Goal: Task Accomplishment & Management: Use online tool/utility

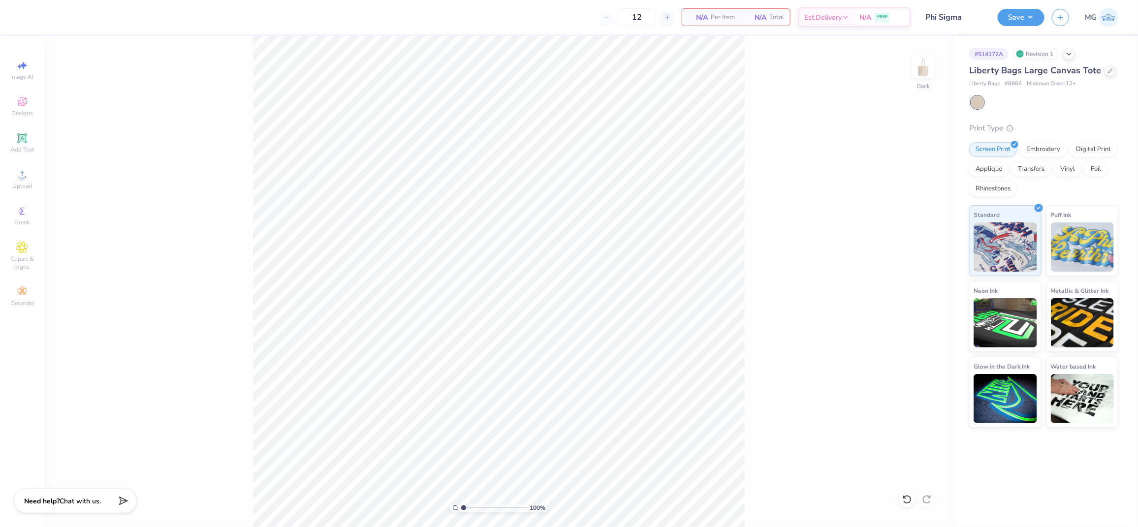
click at [111, 193] on div "100 % Back" at bounding box center [498, 281] width 909 height 491
click at [134, 203] on div "100 % Back" at bounding box center [498, 281] width 909 height 491
click at [27, 180] on icon at bounding box center [22, 175] width 12 height 12
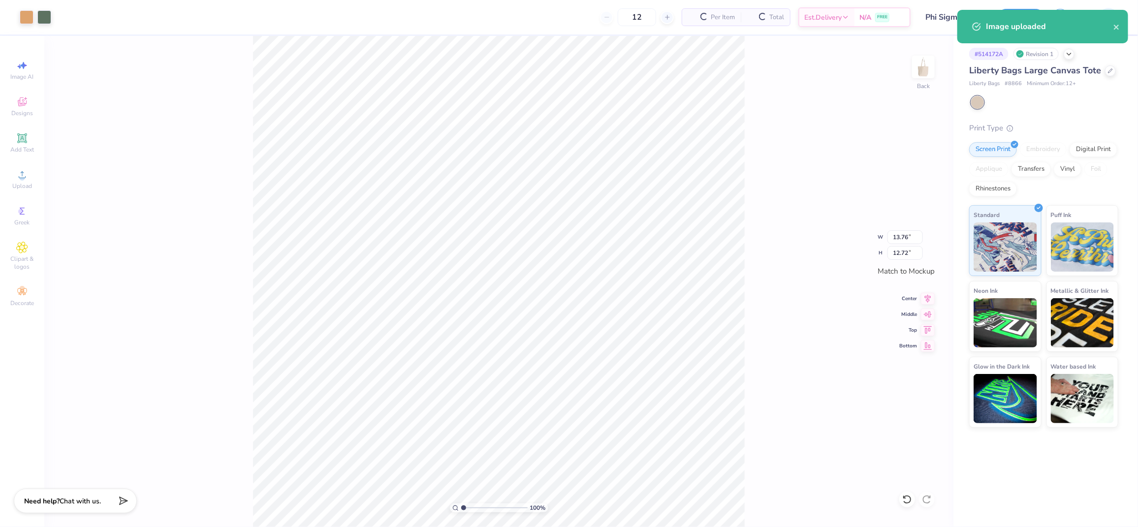
type input "10.89"
type input "10.06"
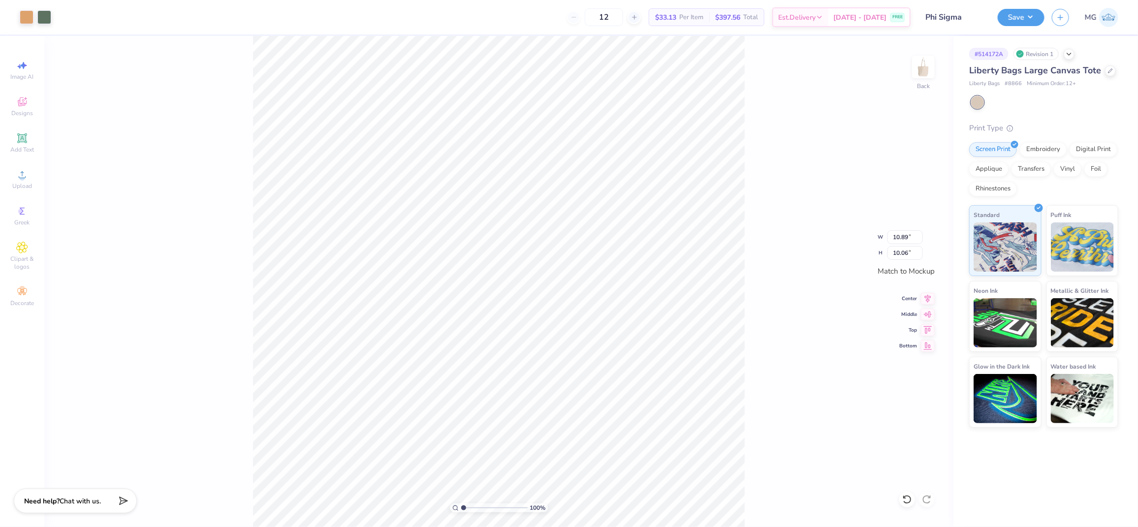
type input "10.26"
type input "9.48"
click at [909, 239] on input "10.26" at bounding box center [905, 237] width 35 height 14
type input "1"
type input "9.00"
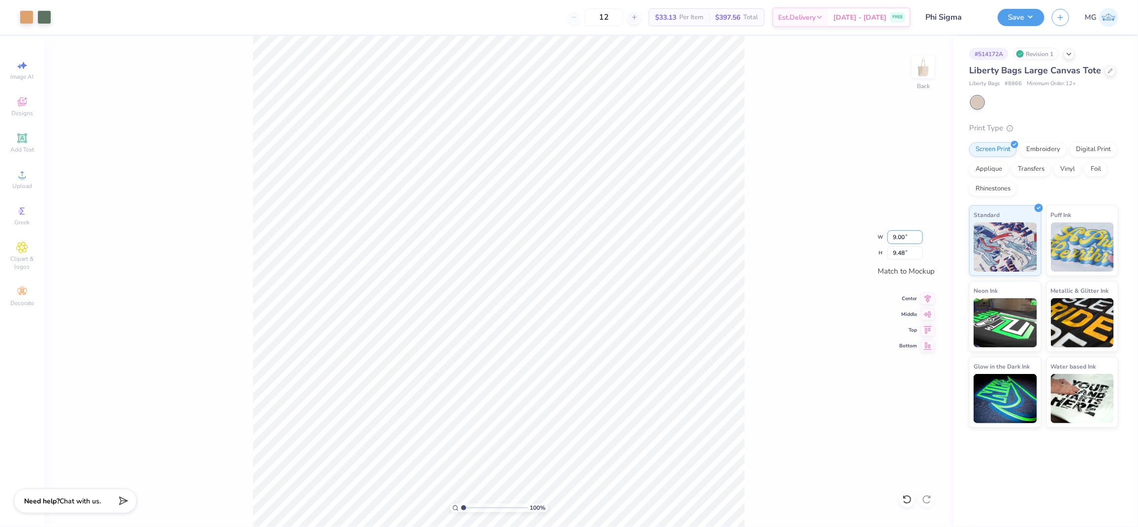
type input "8.32"
click at [745, 261] on div "100 % Back W 9.00 9.00 " H 8.32 8.32 " Match to Mockup Center Middle Top Bottom" at bounding box center [498, 281] width 909 height 491
click at [927, 297] on icon at bounding box center [928, 297] width 14 height 12
click at [764, 311] on div "100 % Back W 9.00 9.00 " H 8.32 8.32 " Match to Mockup Center Middle Top Bottom" at bounding box center [498, 281] width 909 height 491
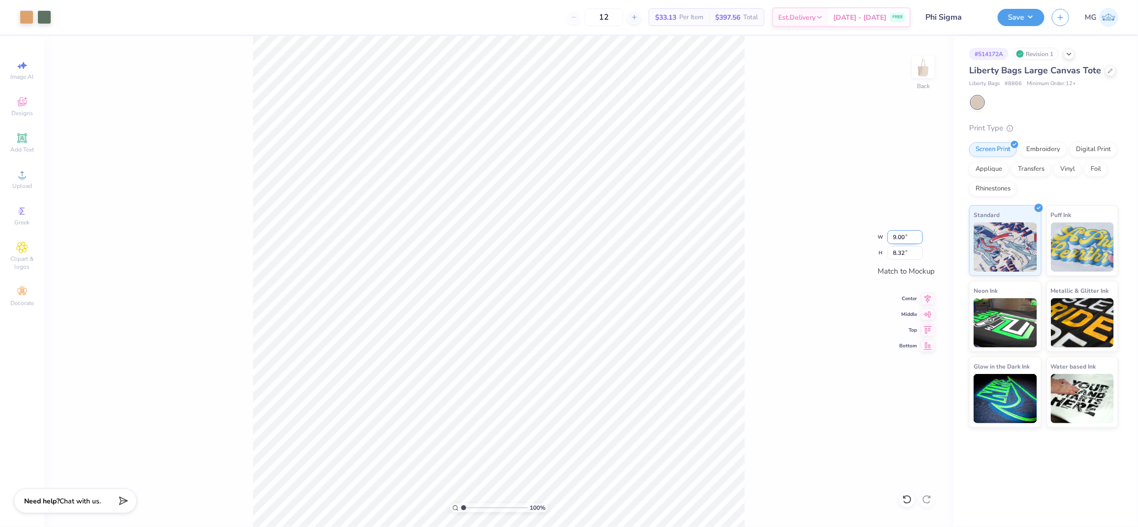
click at [897, 238] on input "9.00" at bounding box center [905, 237] width 35 height 14
type input "10.00"
type input "9.25"
click at [920, 298] on div "Center" at bounding box center [917, 297] width 35 height 12
click at [925, 302] on icon at bounding box center [928, 297] width 14 height 12
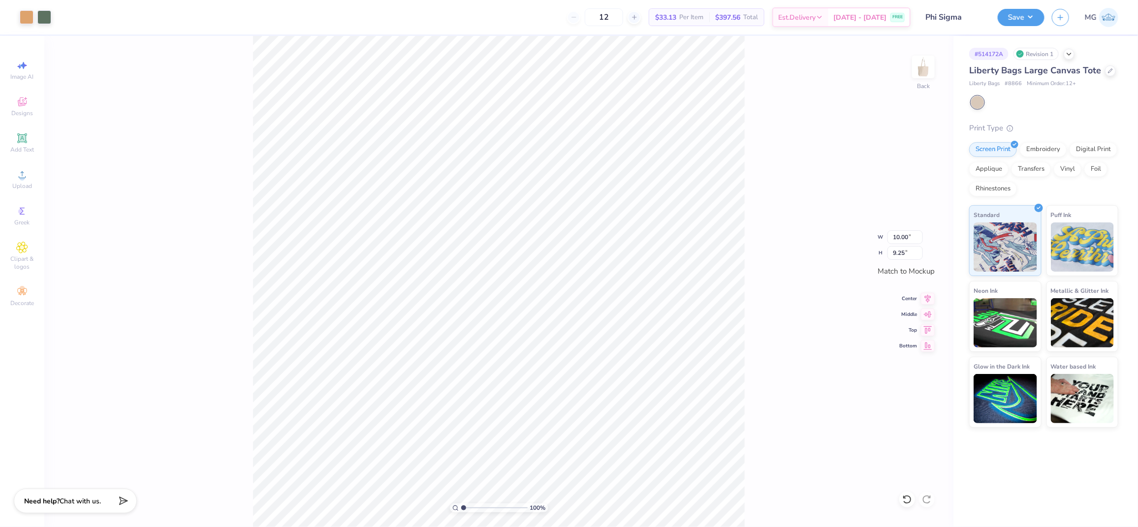
click at [773, 281] on div "100 % Back W 10.00 10.00 " H 9.25 9.25 " Match to Mockup Center Middle Top Bott…" at bounding box center [498, 281] width 909 height 491
click at [1028, 17] on button "Save" at bounding box center [1021, 15] width 47 height 17
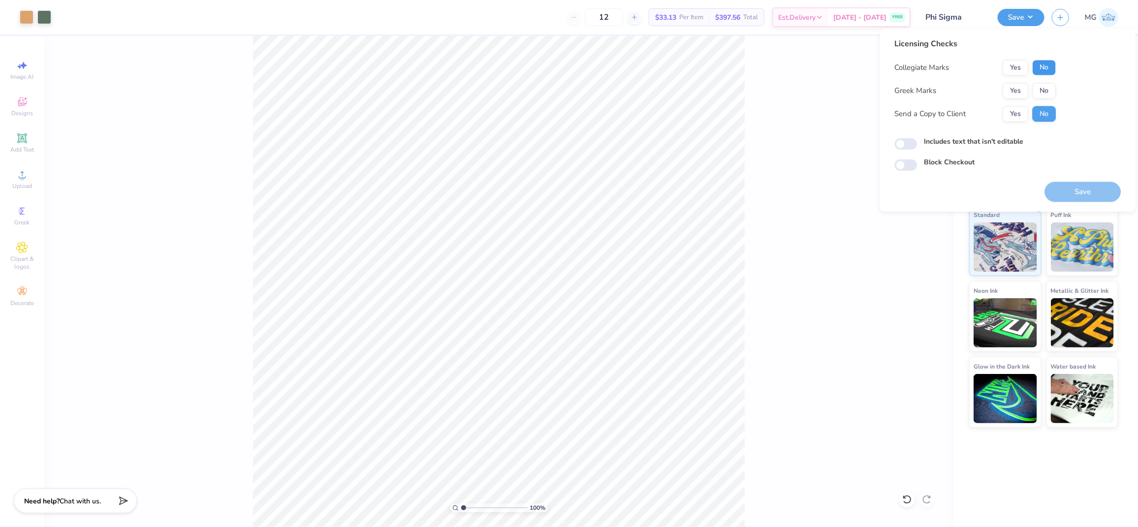
click at [1042, 64] on button "No" at bounding box center [1045, 68] width 24 height 16
click at [1009, 93] on button "Yes" at bounding box center [1016, 91] width 26 height 16
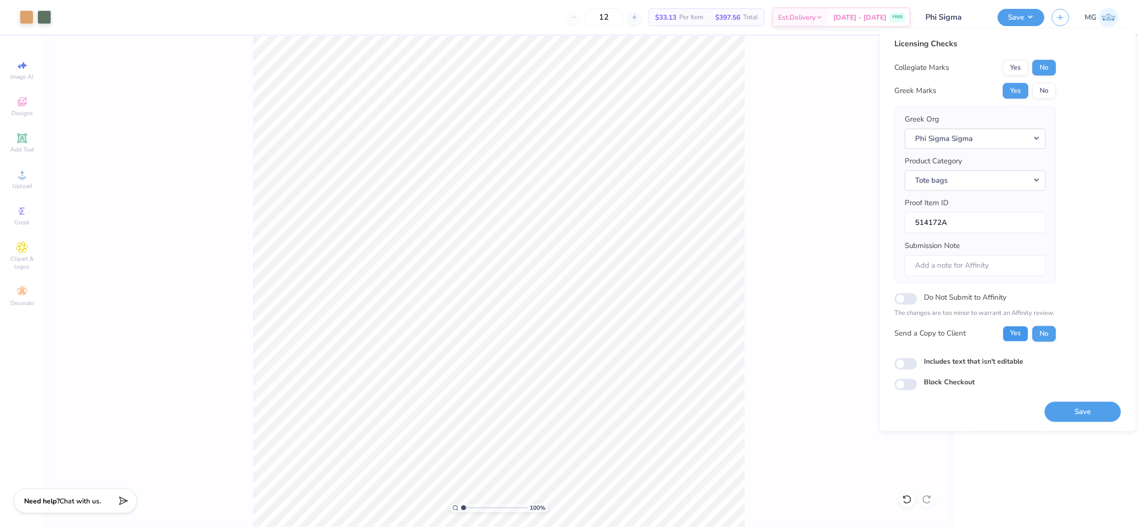
click at [1019, 327] on button "Yes" at bounding box center [1016, 334] width 26 height 16
click at [957, 358] on label "Includes text that isn't editable" at bounding box center [974, 361] width 99 height 10
click at [918, 358] on input "Includes text that isn't editable" at bounding box center [906, 364] width 23 height 12
checkbox input "true"
click at [1089, 415] on button "Save" at bounding box center [1083, 412] width 76 height 20
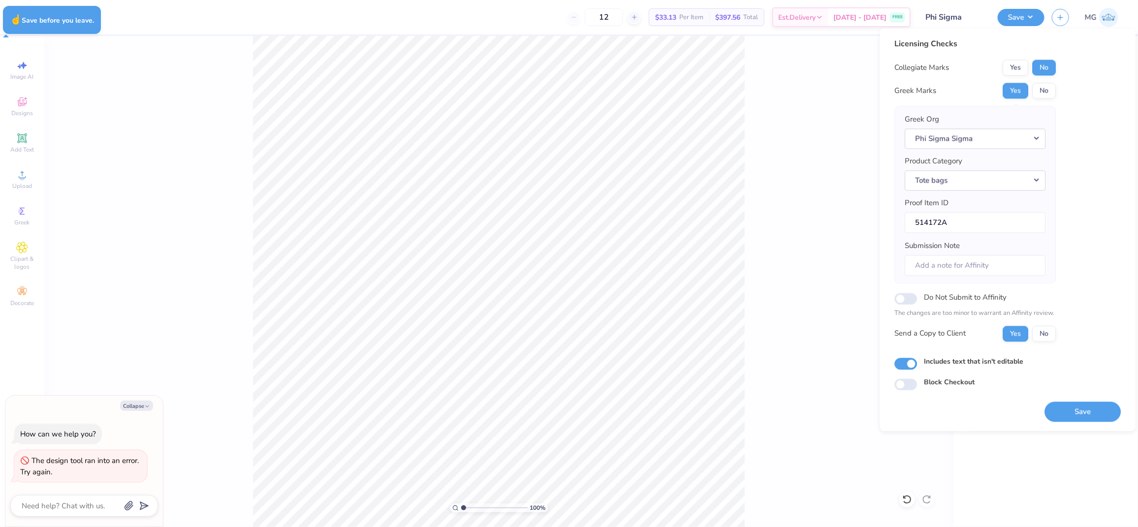
type textarea "x"
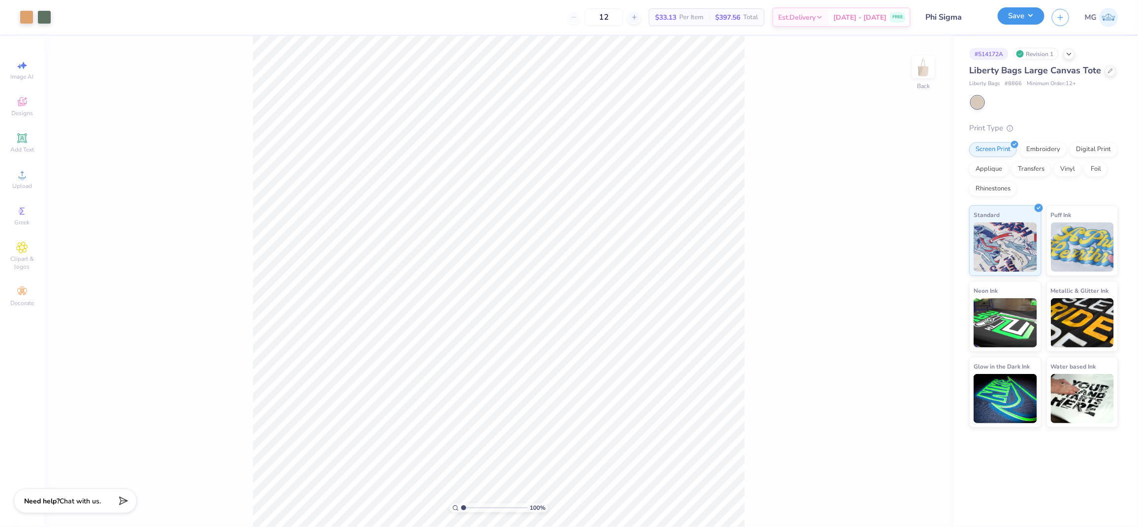
click at [1033, 8] on button "Save" at bounding box center [1021, 15] width 47 height 17
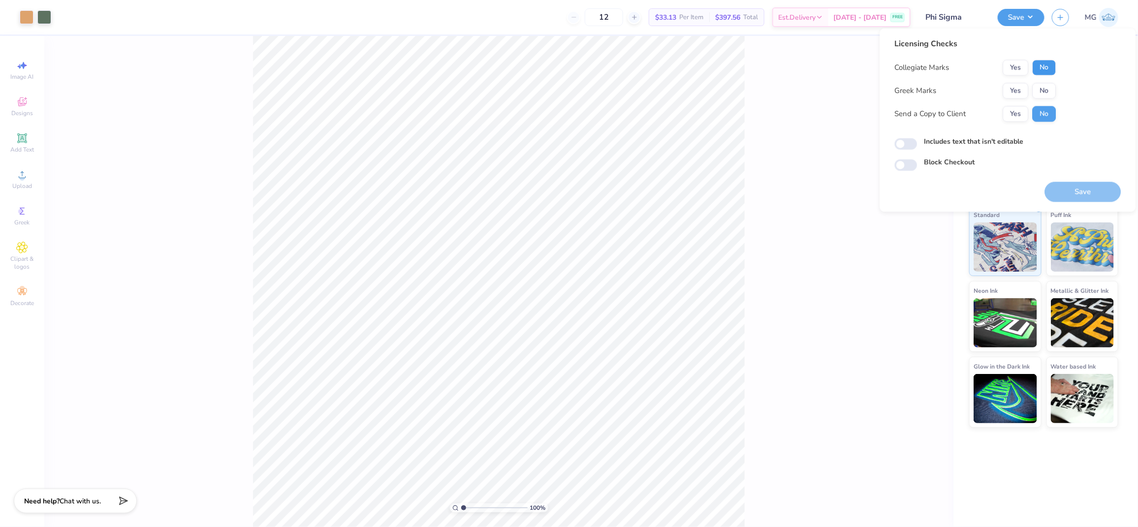
click at [1044, 65] on button "No" at bounding box center [1045, 68] width 24 height 16
click at [1016, 96] on button "Yes" at bounding box center [1016, 91] width 26 height 16
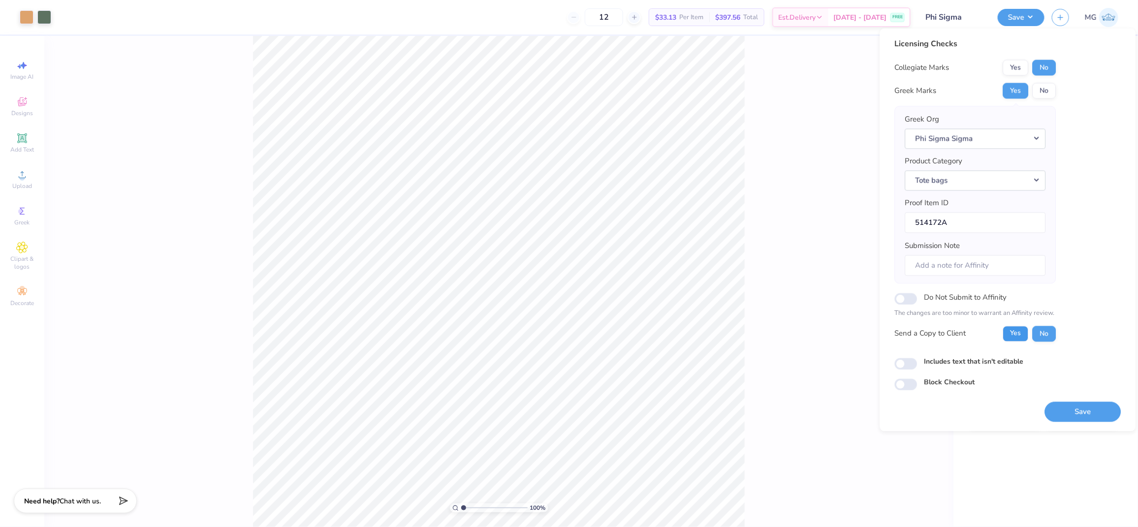
click at [1006, 331] on button "Yes" at bounding box center [1016, 334] width 26 height 16
click at [911, 360] on input "Includes text that isn't editable" at bounding box center [906, 364] width 23 height 12
checkbox input "true"
click at [1098, 413] on button "Save" at bounding box center [1083, 412] width 76 height 20
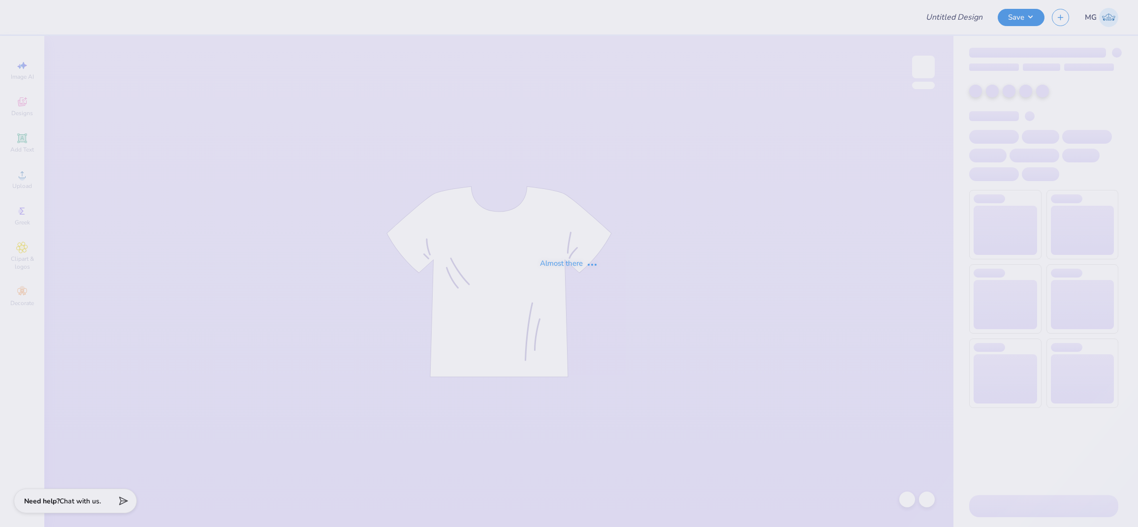
type input "ADPI Dads Weekend"
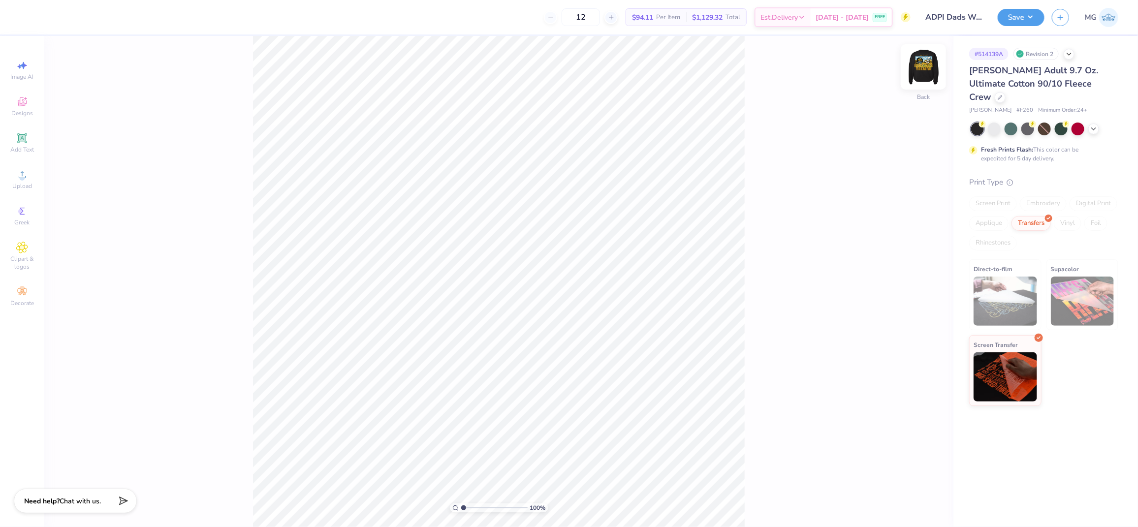
click at [920, 67] on img at bounding box center [923, 66] width 39 height 39
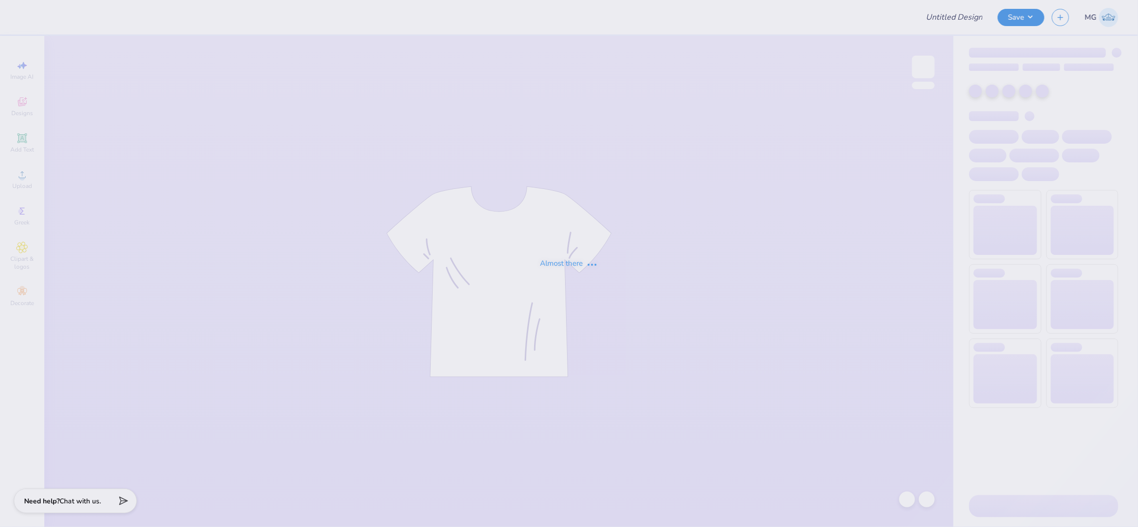
type input "ADPI Dads Weekend"
